Goal: Task Accomplishment & Management: Complete application form

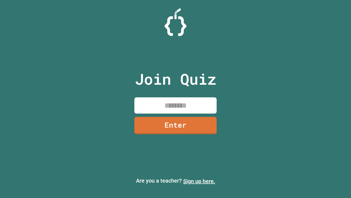
click at [199, 181] on link "Sign up here." at bounding box center [199, 181] width 32 height 7
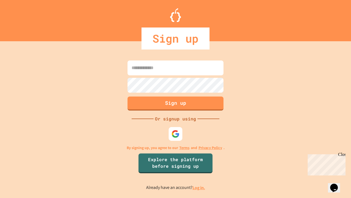
click at [199, 187] on link "Log in." at bounding box center [199, 188] width 13 height 6
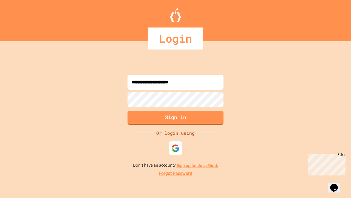
type input "**********"
